Goal: Transaction & Acquisition: Subscribe to service/newsletter

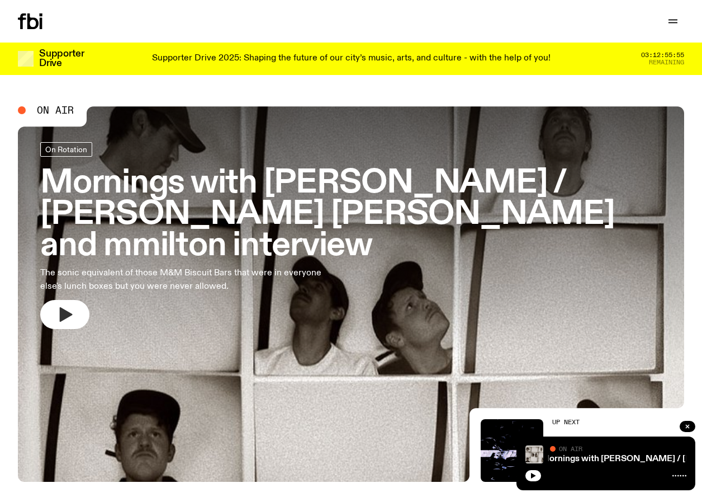
click at [74, 300] on button "button" at bounding box center [64, 314] width 49 height 29
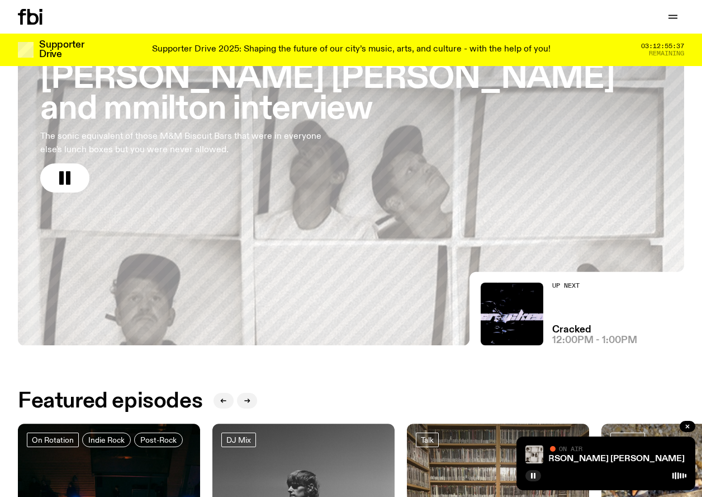
scroll to position [121, 0]
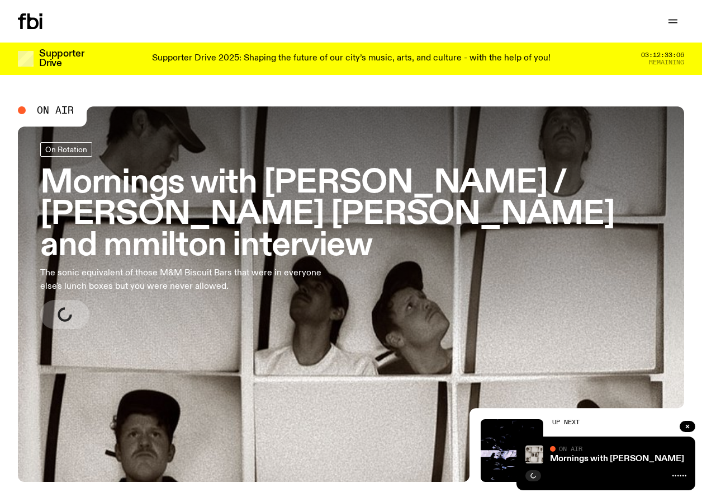
click at [238, 64] on div "Supporter Drive 2025: Shaping the future of our city’s music, arts, and culture…" at bounding box center [351, 58] width 506 height 19
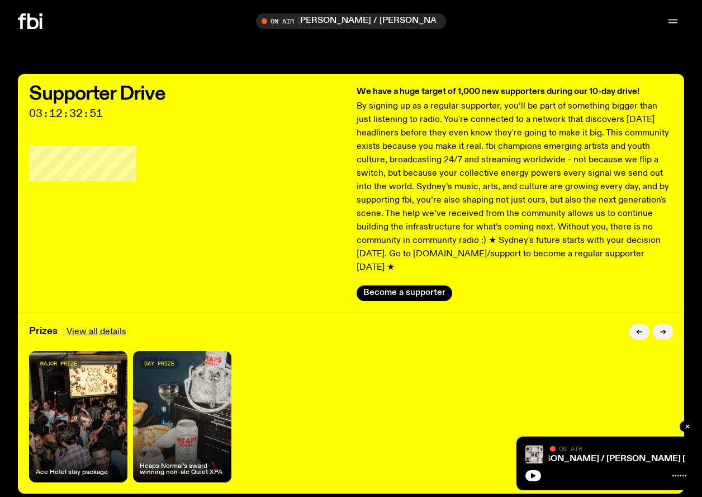
drag, startPoint x: 116, startPoint y: 111, endPoint x: 98, endPoint y: 112, distance: 17.9
click at [97, 112] on span "03:12:32:51" at bounding box center [187, 113] width 317 height 10
click at [91, 325] on link "View all details" at bounding box center [97, 331] width 60 height 13
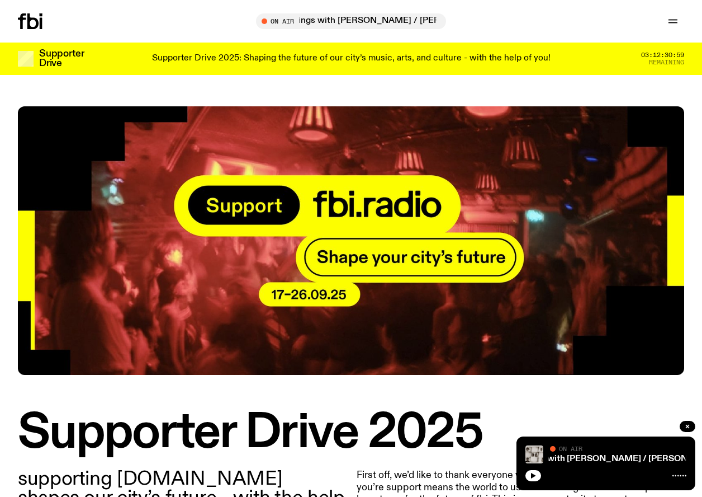
click at [536, 59] on p "Supporter Drive 2025: Shaping the future of our city’s music, arts, and culture…" at bounding box center [351, 59] width 399 height 10
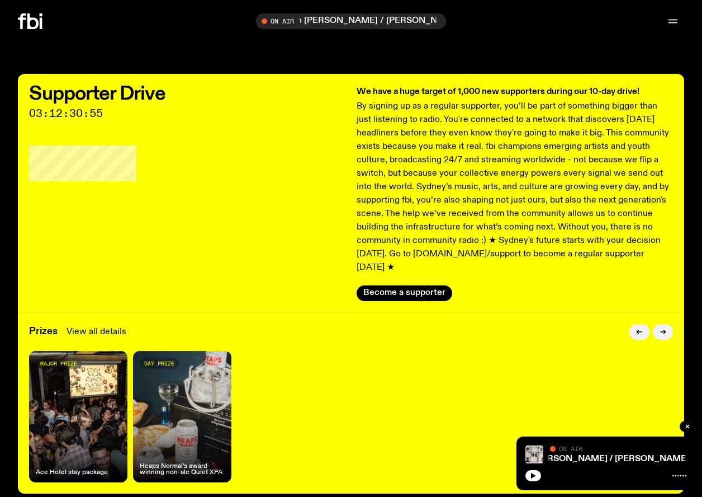
click at [111, 325] on link "View all details" at bounding box center [97, 331] width 60 height 13
